Goal: Navigation & Orientation: Find specific page/section

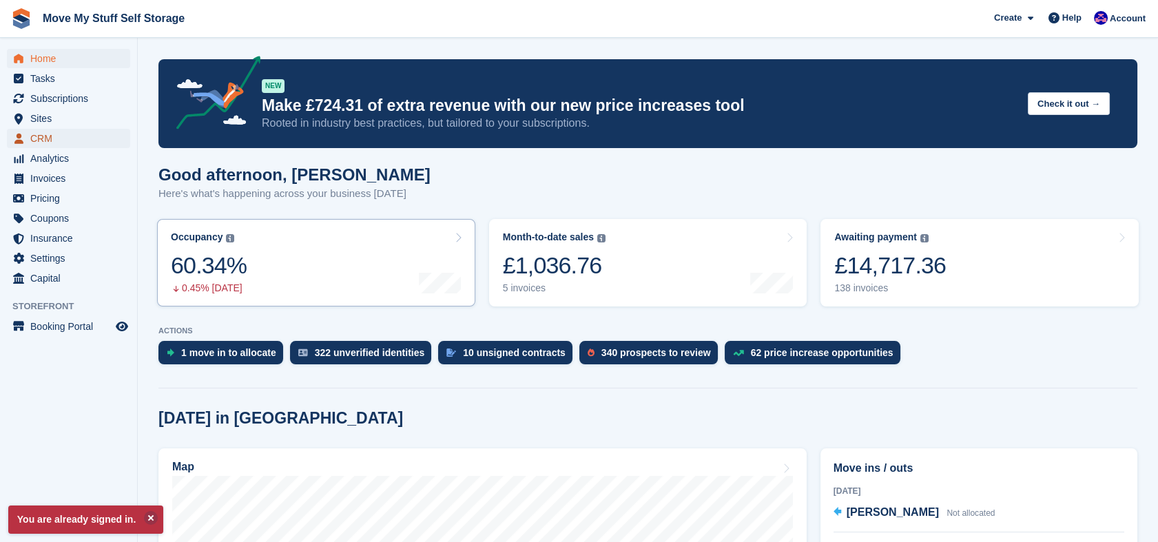
drag, startPoint x: 50, startPoint y: 141, endPoint x: 368, endPoint y: 249, distance: 336.4
click at [50, 141] on span "CRM" at bounding box center [71, 138] width 83 height 19
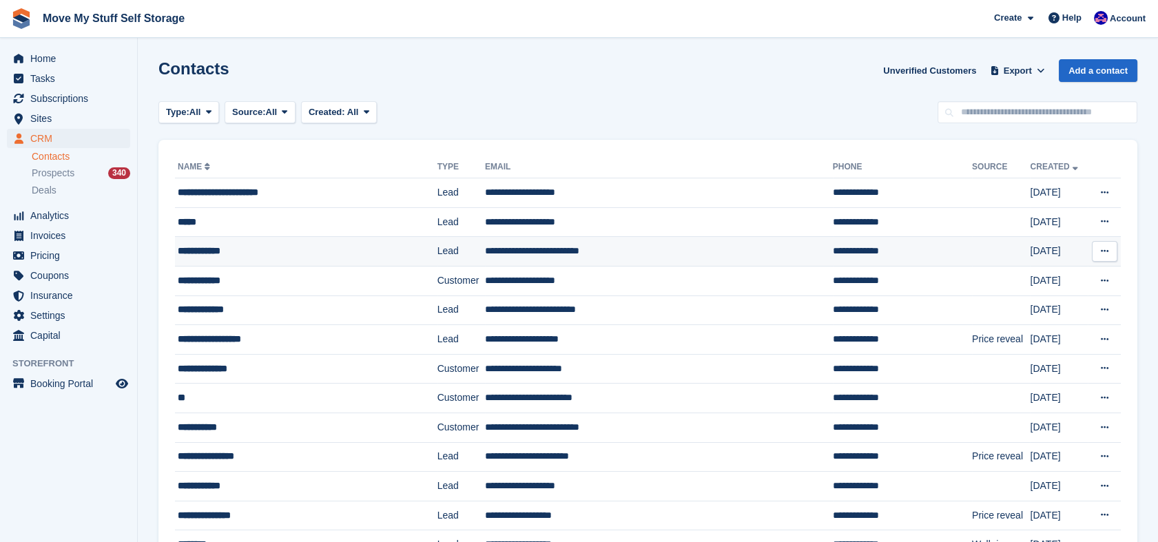
click at [325, 250] on div "**********" at bounding box center [291, 251] width 227 height 14
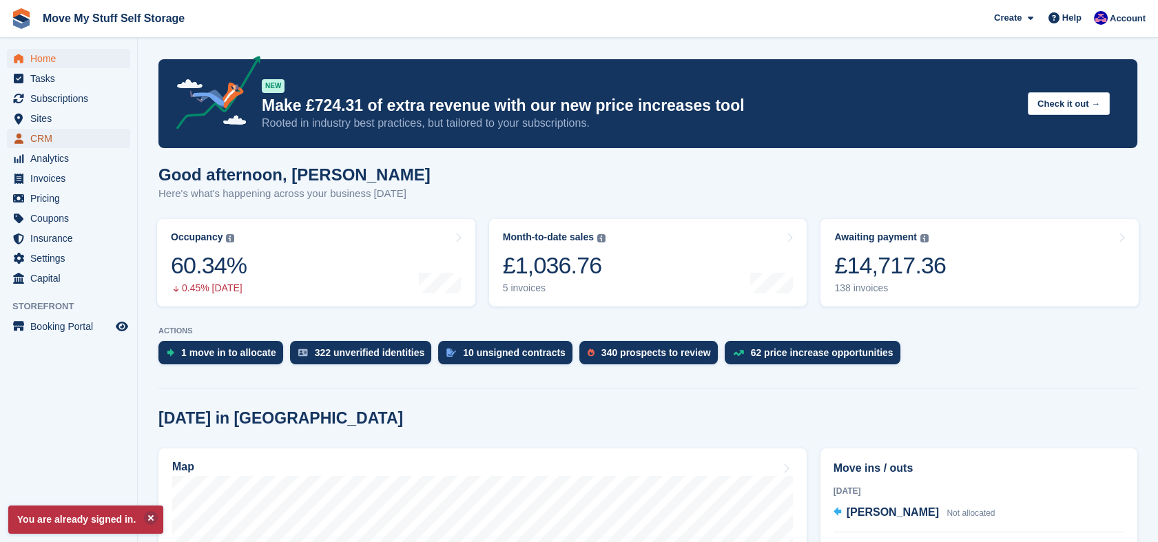
click at [21, 134] on icon "menu" at bounding box center [18, 138] width 9 height 11
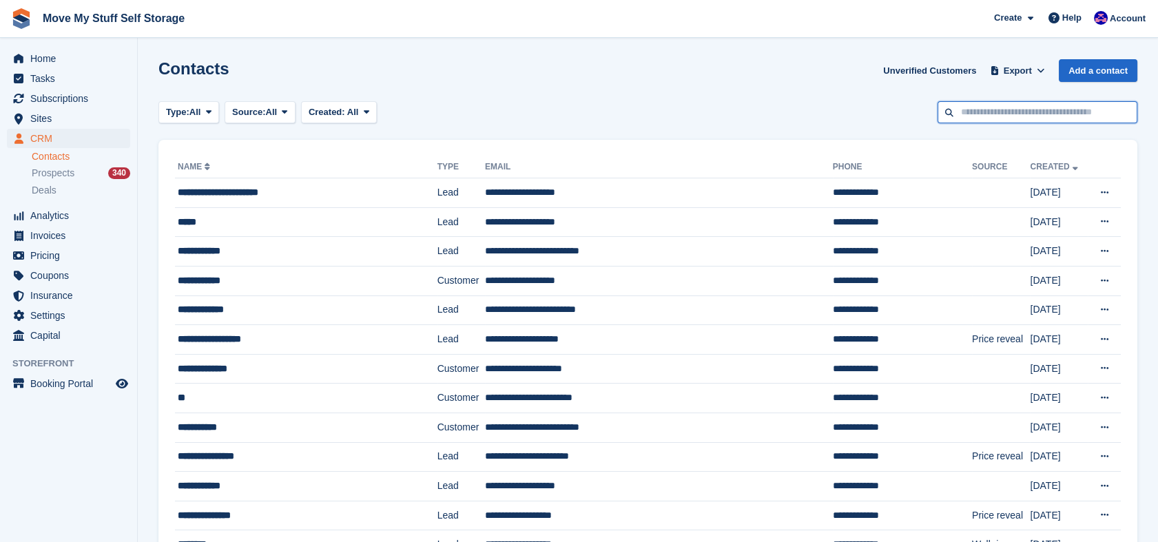
click at [1030, 114] on input "text" at bounding box center [1038, 112] width 200 height 23
type input "*****"
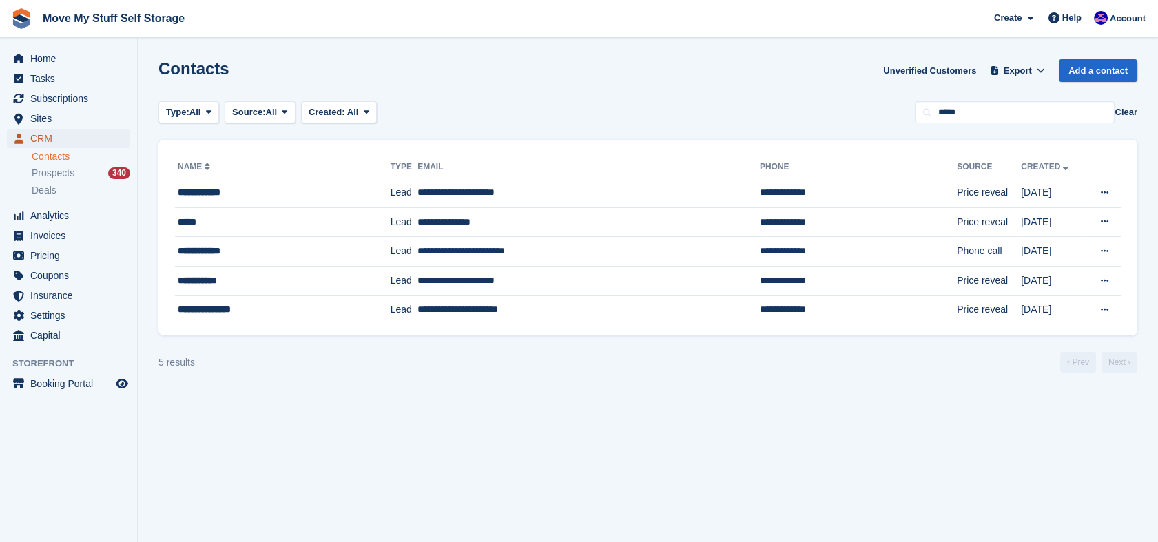
click at [33, 132] on span "CRM" at bounding box center [71, 138] width 83 height 19
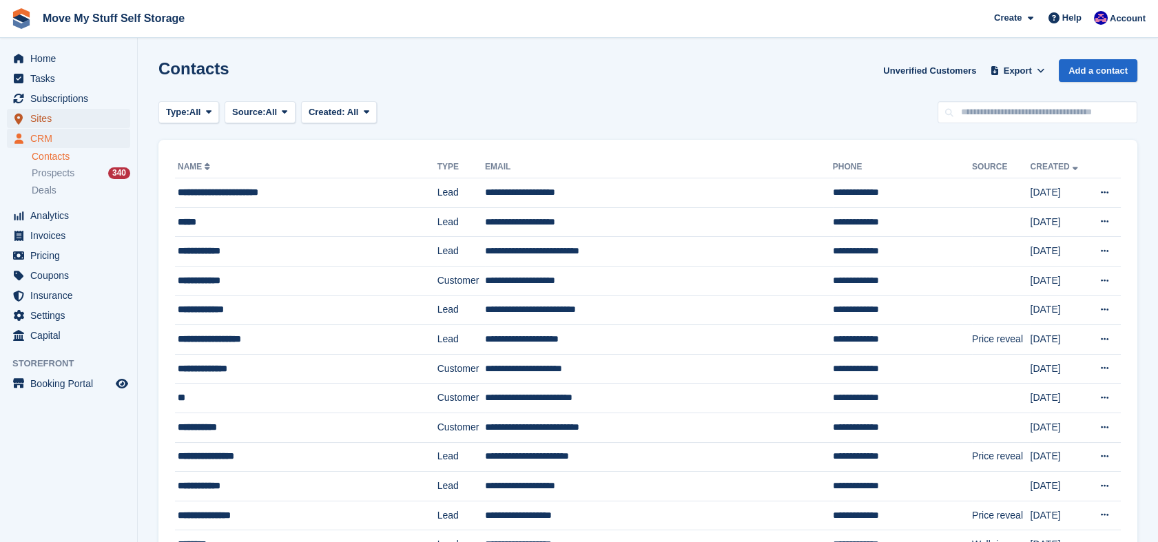
click at [41, 120] on span "Sites" at bounding box center [71, 118] width 83 height 19
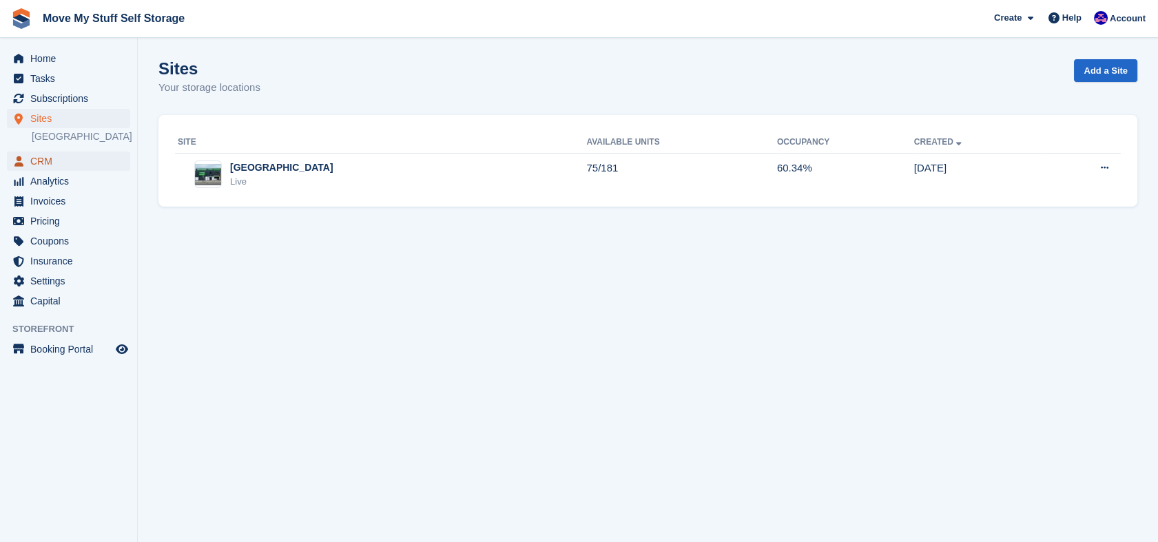
click at [39, 165] on span "CRM" at bounding box center [71, 161] width 83 height 19
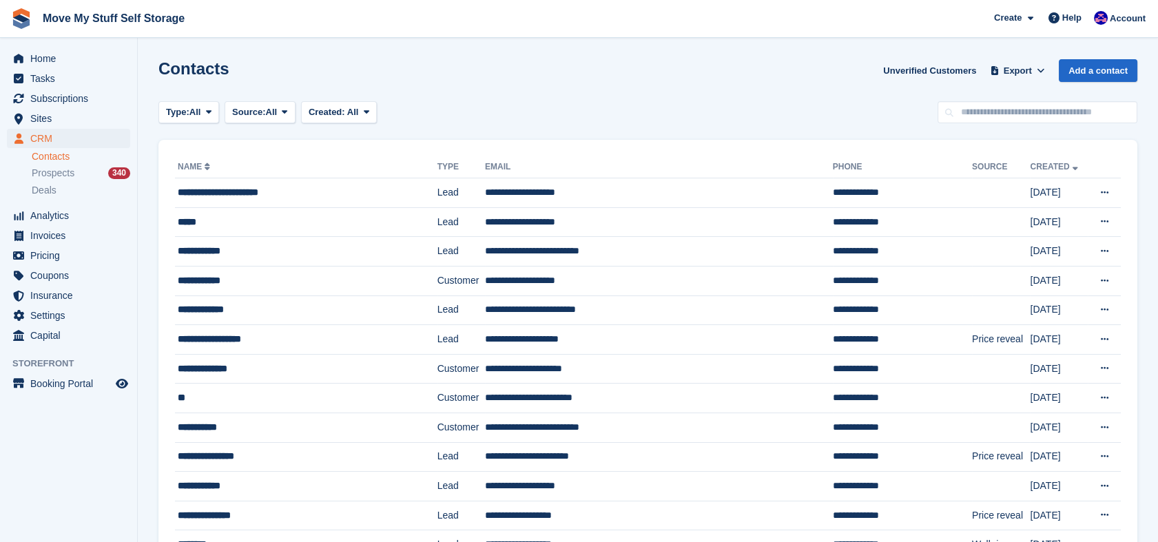
click at [509, 171] on th "Email" at bounding box center [659, 167] width 348 height 22
drag, startPoint x: 985, startPoint y: 121, endPoint x: 0, endPoint y: 30, distance: 989.4
click at [0, 30] on html "Move My Stuff Self Storage Create Subscription Invoice Contact Deal Discount Pa…" at bounding box center [579, 271] width 1158 height 542
click at [51, 115] on span "Sites" at bounding box center [71, 118] width 83 height 19
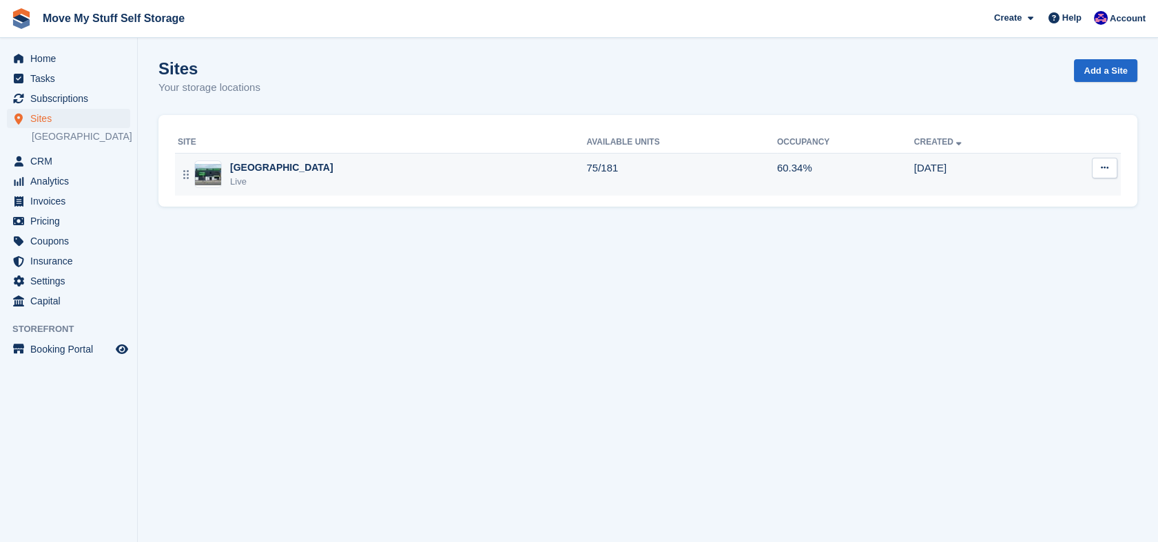
click at [435, 167] on div "Stoke-on-Trent Live" at bounding box center [382, 175] width 409 height 28
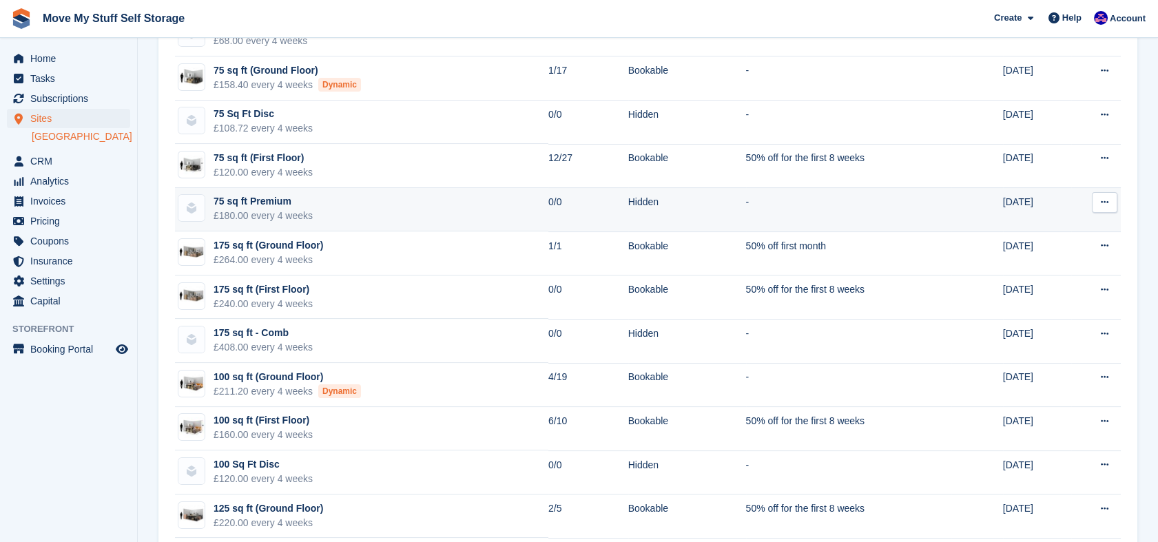
scroll to position [661, 0]
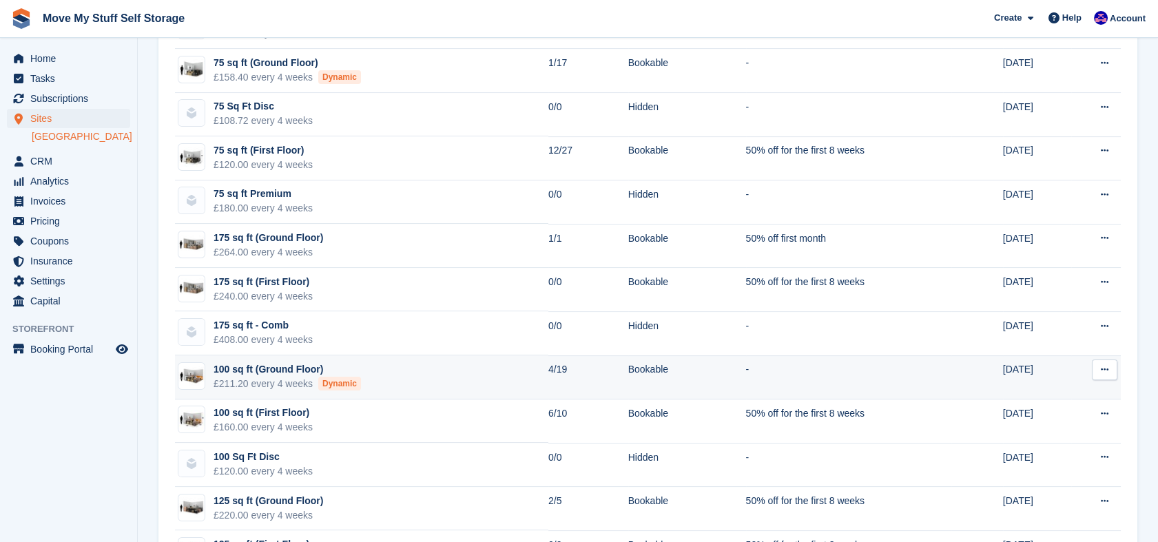
click at [398, 384] on td "100 sq ft (Ground Floor) £211.20 every 4 weeks Dynamic" at bounding box center [361, 378] width 373 height 44
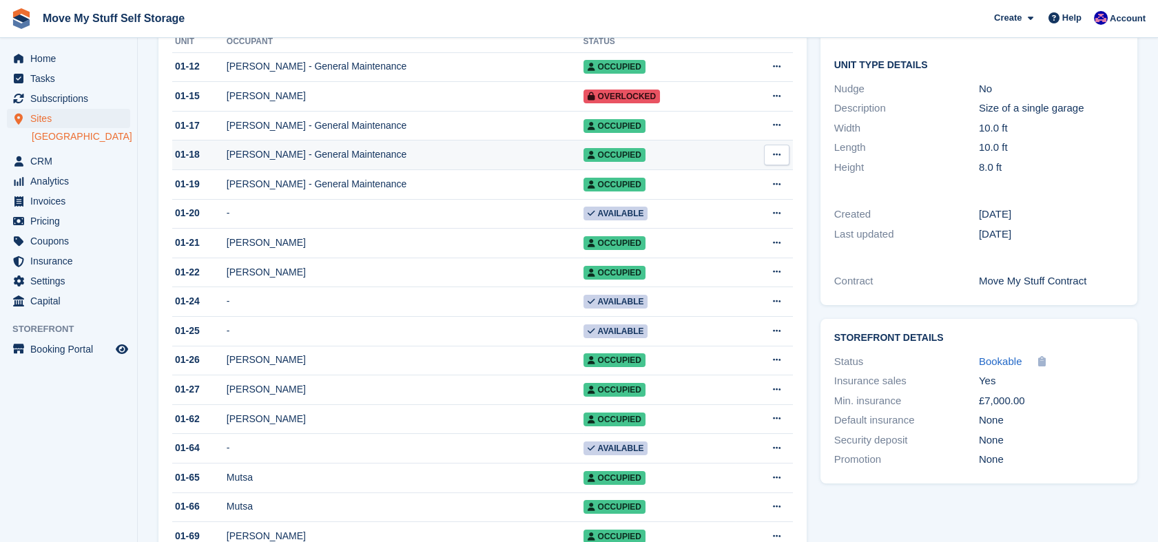
scroll to position [221, 0]
